Goal: Find specific page/section: Find specific page/section

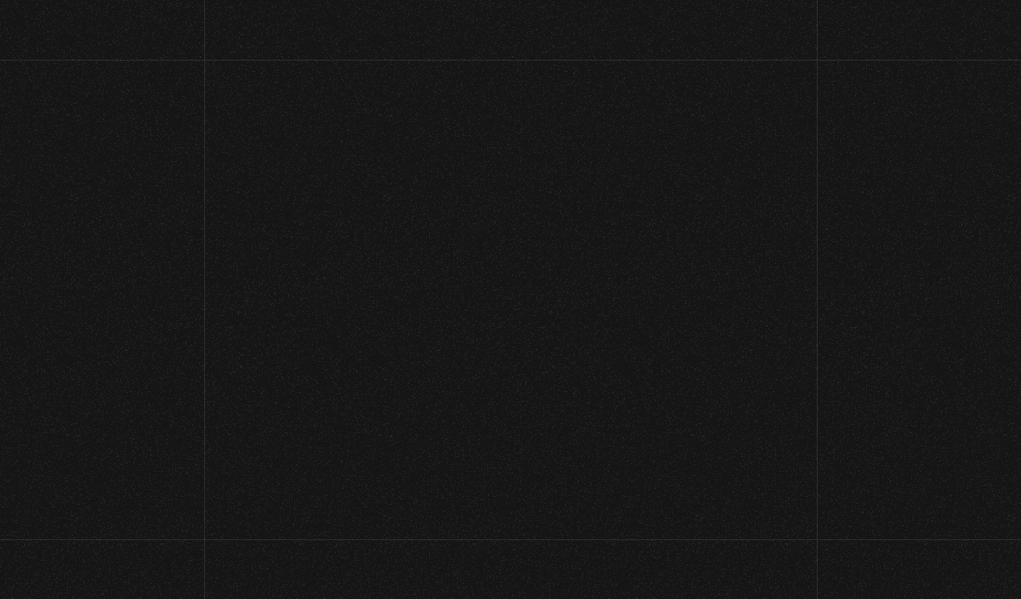
scroll to position [174, 0]
click at [526, 273] on link "Iniciar Sesión" at bounding box center [510, 280] width 109 height 14
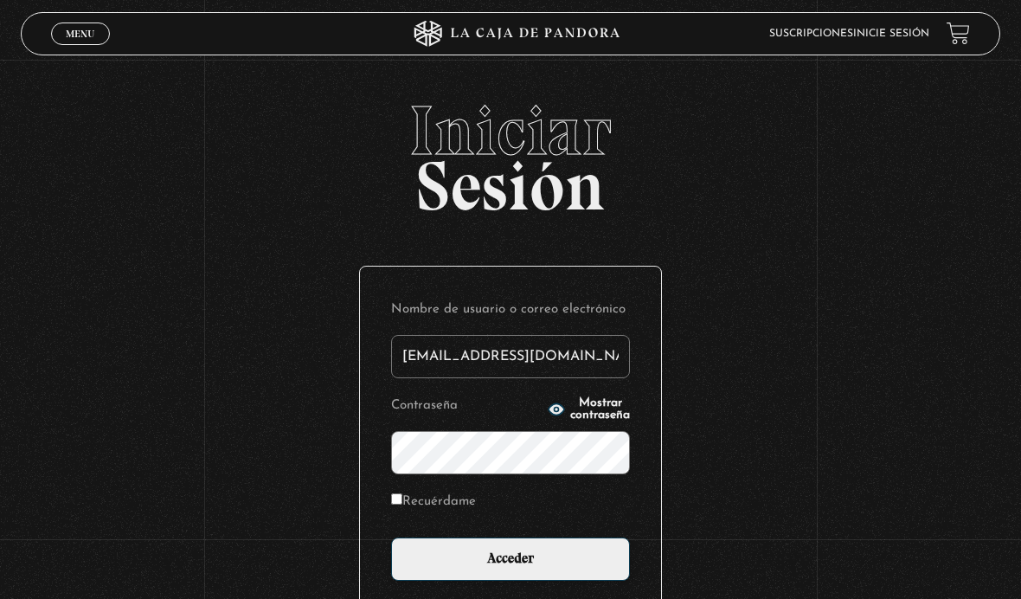
type input "[EMAIL_ADDRESS][DOMAIN_NAME]"
click at [510, 568] on input "Acceder" at bounding box center [510, 558] width 239 height 43
click at [552, 572] on input "Acceder" at bounding box center [510, 558] width 239 height 43
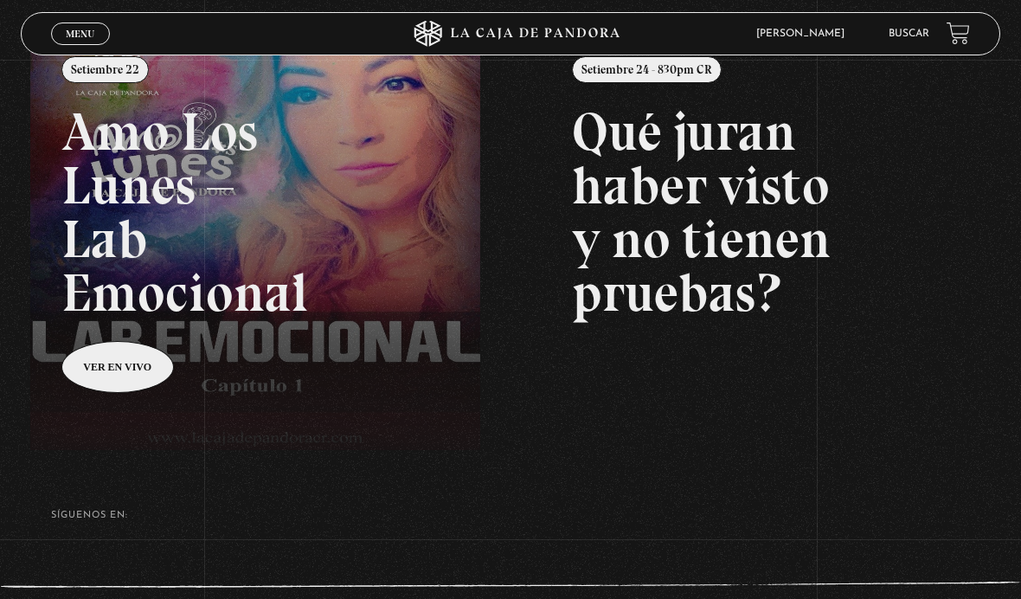
scroll to position [238, 0]
